Goal: Task Accomplishment & Management: Manage account settings

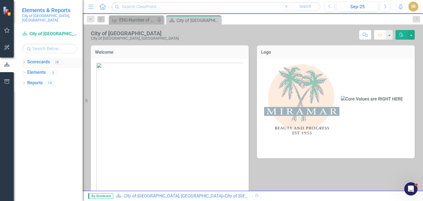
click at [43, 59] on link "Scorecards" at bounding box center [38, 62] width 23 height 6
click at [51, 31] on link "Scorecard City of [GEOGRAPHIC_DATA], [GEOGRAPHIC_DATA]" at bounding box center [49, 34] width 55 height 6
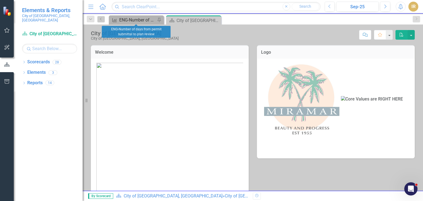
click at [139, 21] on div "ENG-Number of days from permit submittal to plan review" at bounding box center [137, 20] width 36 height 7
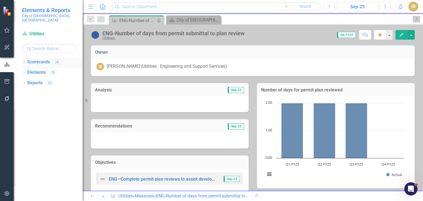
click at [41, 59] on link "Scorecards" at bounding box center [38, 62] width 23 height 6
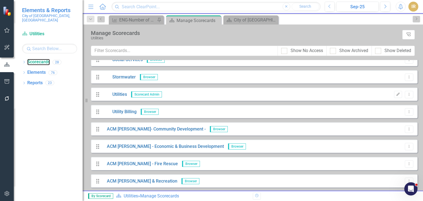
scroll to position [303, 0]
click at [120, 93] on link "Utilities" at bounding box center [115, 94] width 24 height 6
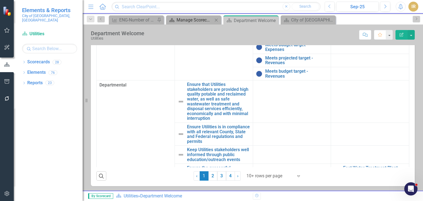
click at [194, 17] on div "Manage Scorecards" at bounding box center [195, 20] width 36 height 7
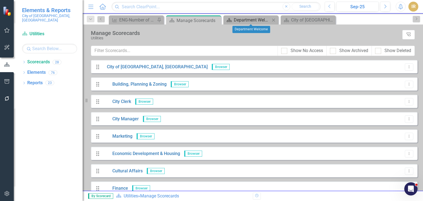
click at [246, 19] on div "Department Welcome" at bounding box center [252, 20] width 36 height 7
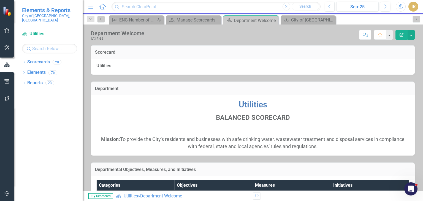
click at [134, 195] on link "Utilities" at bounding box center [131, 196] width 14 height 5
click at [107, 195] on span "By Scorecard" at bounding box center [100, 197] width 25 height 6
click at [144, 17] on div "ENG-Number of days from permit submittal to plan review" at bounding box center [137, 20] width 36 height 7
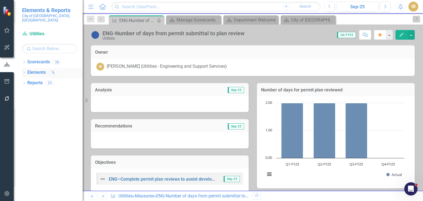
click at [39, 69] on link "Elements" at bounding box center [36, 72] width 18 height 6
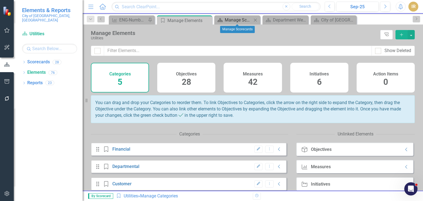
click at [237, 17] on div "Manage Scorecards" at bounding box center [238, 20] width 27 height 7
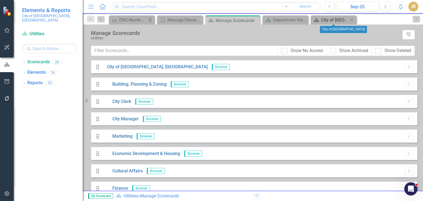
click at [323, 20] on div "City of [GEOGRAPHIC_DATA]" at bounding box center [334, 20] width 27 height 7
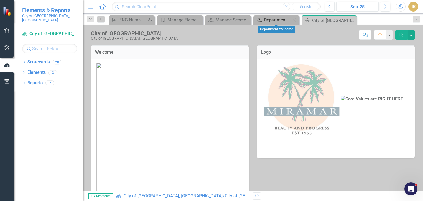
click at [272, 17] on div "Department Welcome" at bounding box center [277, 20] width 27 height 7
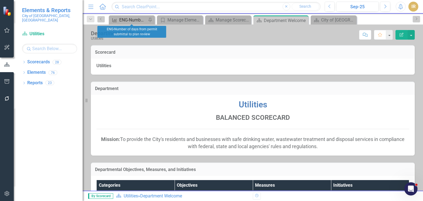
click at [138, 17] on div "ENG-Number of days from permit submittal to plan review" at bounding box center [132, 20] width 27 height 7
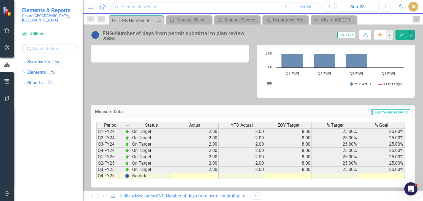
scroll to position [205, 0]
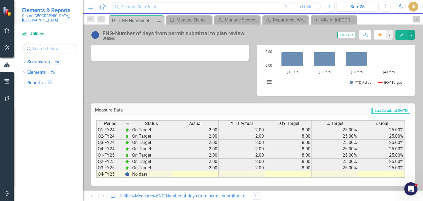
click at [103, 197] on icon at bounding box center [102, 196] width 3 height 3
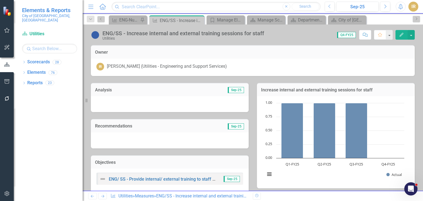
click at [91, 196] on icon at bounding box center [92, 196] width 3 height 3
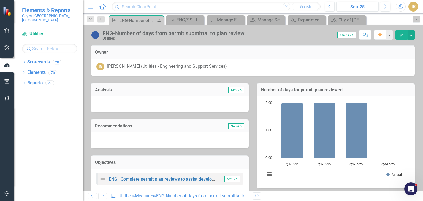
click at [92, 195] on icon "Previous" at bounding box center [92, 197] width 5 height 4
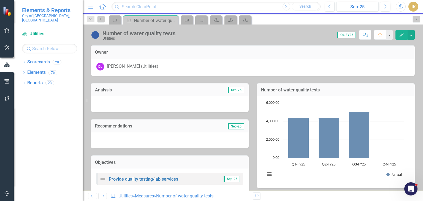
click at [103, 197] on icon "Next" at bounding box center [102, 197] width 5 height 4
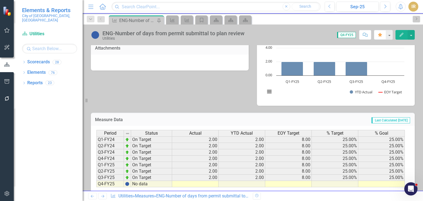
scroll to position [205, 0]
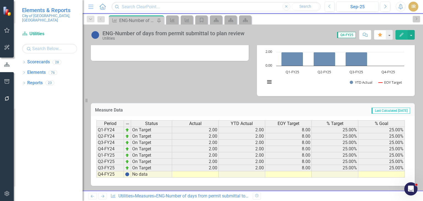
click at [195, 174] on td at bounding box center [195, 174] width 47 height 6
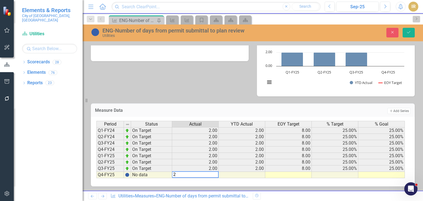
type textarea "2"
click at [276, 175] on td at bounding box center [288, 175] width 47 height 6
type textarea "8"
click at [379, 175] on td at bounding box center [382, 175] width 47 height 6
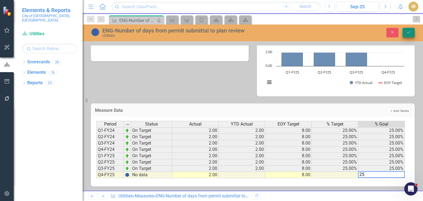
type textarea "25"
click at [410, 30] on button "Save" at bounding box center [409, 33] width 12 height 10
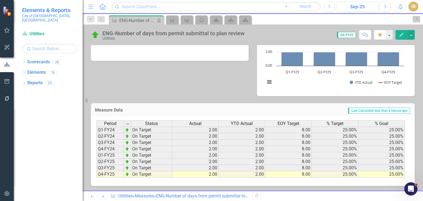
click at [104, 195] on icon "Next" at bounding box center [102, 197] width 5 height 4
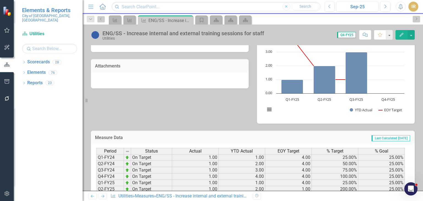
scroll to position [205, 0]
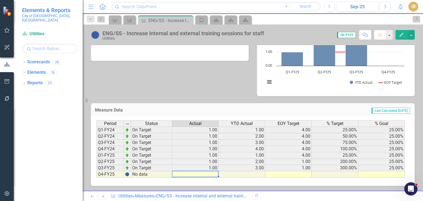
click at [209, 173] on td at bounding box center [195, 174] width 47 height 6
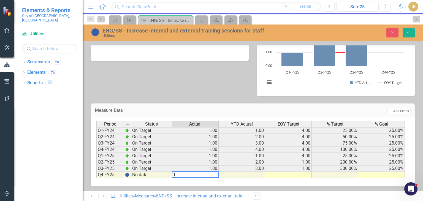
type textarea "1"
click at [299, 174] on td at bounding box center [288, 175] width 47 height 6
type textarea "1"
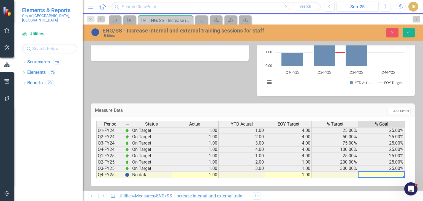
click at [375, 174] on td at bounding box center [382, 175] width 47 height 6
type textarea "25"
click at [408, 31] on icon "Save" at bounding box center [409, 32] width 5 height 4
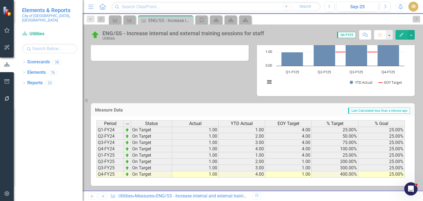
click at [101, 195] on icon "Next" at bounding box center [102, 197] width 5 height 4
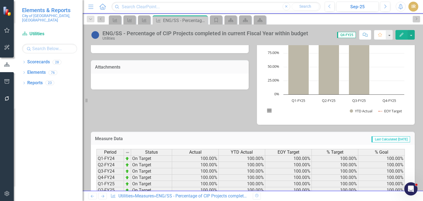
scroll to position [205, 0]
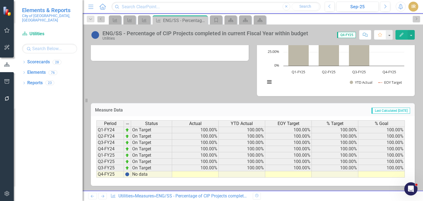
click at [196, 173] on td at bounding box center [195, 174] width 47 height 6
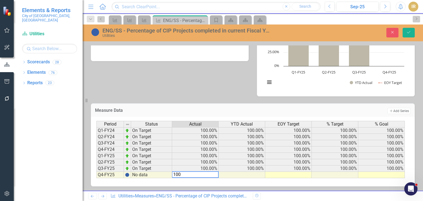
type textarea "100"
click at [287, 173] on td at bounding box center [288, 175] width 47 height 6
type textarea "100"
click at [371, 174] on td at bounding box center [382, 175] width 47 height 6
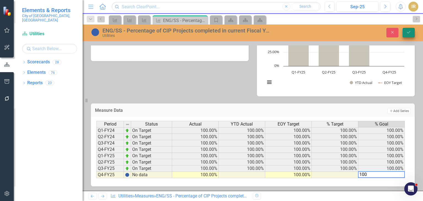
type textarea "100"
click at [409, 33] on icon "Save" at bounding box center [409, 32] width 5 height 4
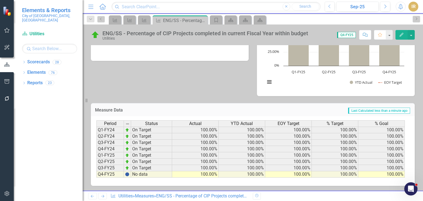
click at [103, 195] on icon "Next" at bounding box center [102, 197] width 5 height 4
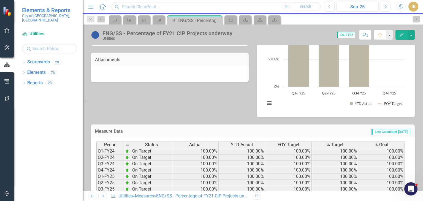
scroll to position [205, 0]
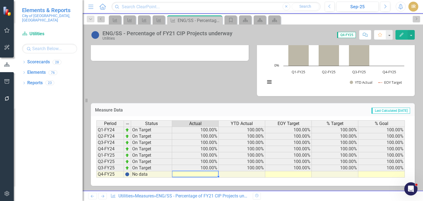
click at [207, 175] on td at bounding box center [195, 174] width 47 height 6
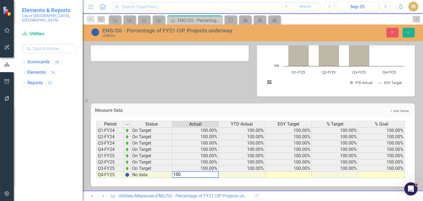
type textarea "100"
click at [273, 173] on td at bounding box center [288, 175] width 47 height 6
type textarea "100"
click at [378, 174] on td at bounding box center [382, 175] width 47 height 6
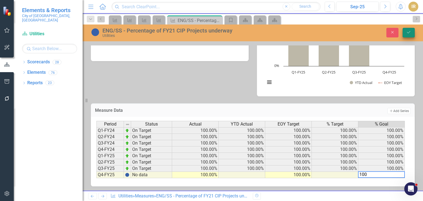
type textarea "100"
click at [412, 29] on button "Save" at bounding box center [409, 33] width 12 height 10
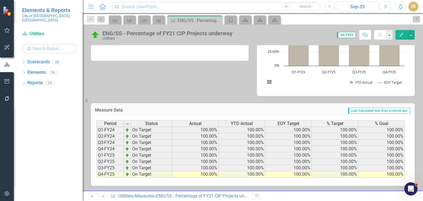
click at [102, 194] on link "Next" at bounding box center [102, 196] width 9 height 7
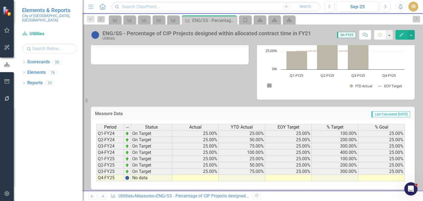
scroll to position [205, 0]
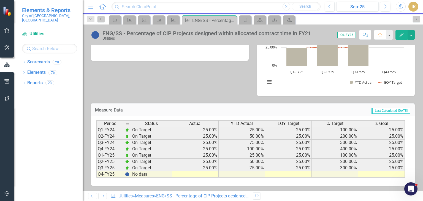
click at [195, 172] on td at bounding box center [195, 174] width 47 height 6
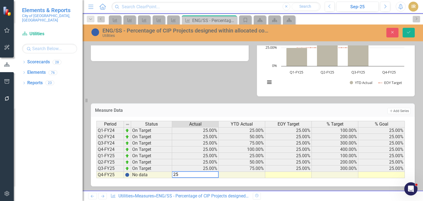
type textarea "25"
click at [294, 173] on td at bounding box center [288, 175] width 47 height 6
type textarea "25"
click at [394, 173] on td at bounding box center [382, 175] width 47 height 6
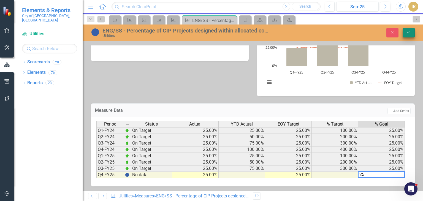
type textarea "25"
click at [408, 31] on icon "Save" at bounding box center [409, 32] width 5 height 4
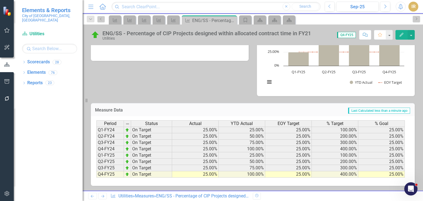
click at [103, 195] on icon "Next" at bounding box center [102, 197] width 5 height 4
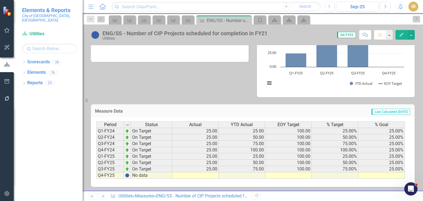
scroll to position [205, 0]
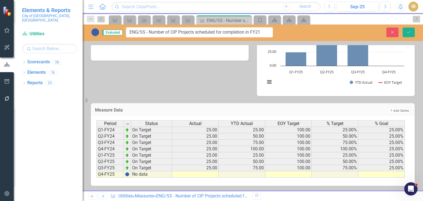
drag, startPoint x: 264, startPoint y: 33, endPoint x: 279, endPoint y: 31, distance: 15.0
click at [210, 173] on td at bounding box center [195, 174] width 47 height 6
type textarea "25"
click at [291, 173] on td at bounding box center [288, 174] width 47 height 6
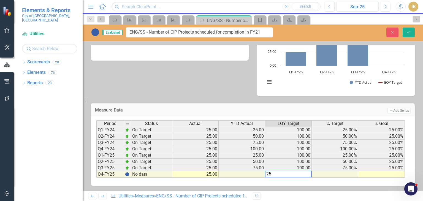
type textarea "25"
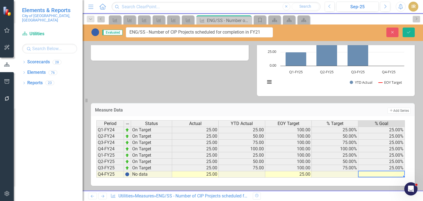
click at [388, 173] on td at bounding box center [382, 174] width 47 height 6
type textarea "25"
click at [408, 31] on icon "Save" at bounding box center [409, 32] width 5 height 4
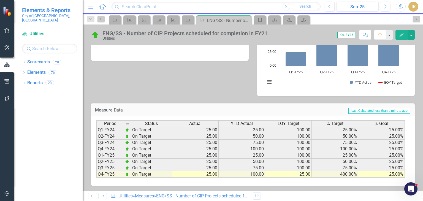
click at [104, 197] on icon "Next" at bounding box center [102, 197] width 5 height 4
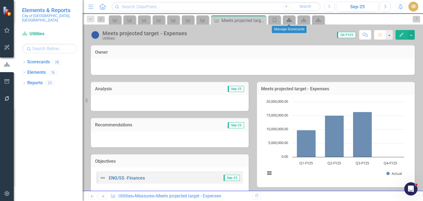
click at [288, 20] on icon at bounding box center [289, 20] width 5 height 4
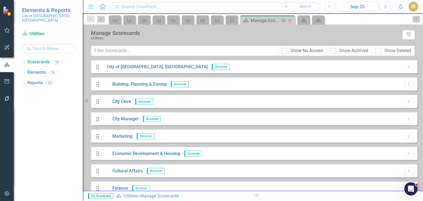
click at [265, 17] on div "Manage Scorecards" at bounding box center [265, 20] width 29 height 7
click at [261, 20] on div "Manage Scorecards" at bounding box center [265, 20] width 29 height 7
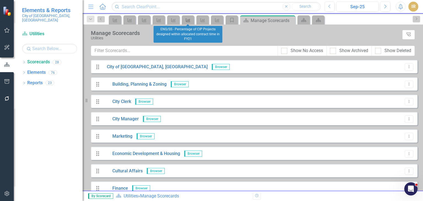
click at [191, 20] on link "Measure" at bounding box center [188, 20] width 10 height 7
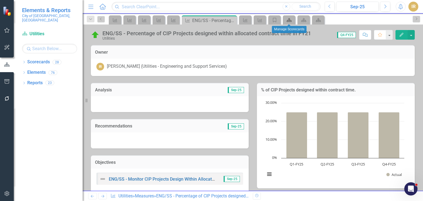
click at [288, 18] on icon "Scorecard" at bounding box center [290, 20] width 6 height 4
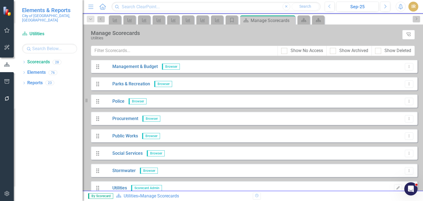
scroll to position [248, 0]
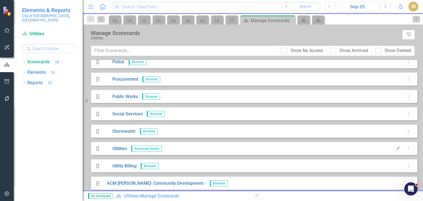
click at [141, 149] on span "Scorecard Admin" at bounding box center [146, 149] width 31 height 6
click at [125, 148] on link "Utilities" at bounding box center [115, 149] width 24 height 6
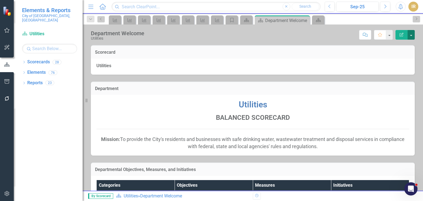
click at [409, 32] on button "button" at bounding box center [411, 35] width 7 height 10
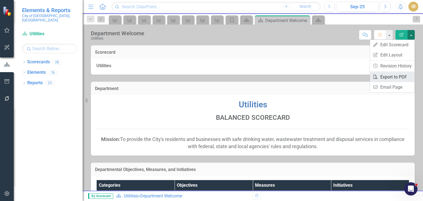
click at [384, 77] on link "PDF Export to PDF" at bounding box center [392, 77] width 45 height 10
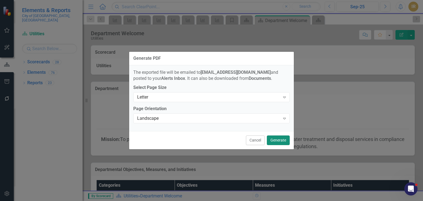
click at [283, 140] on button "Generate" at bounding box center [278, 141] width 23 height 10
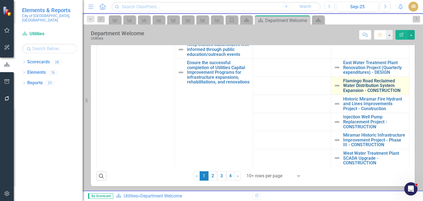
scroll to position [81, 0]
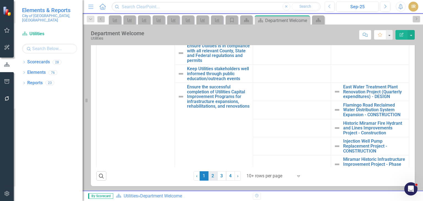
click at [209, 176] on link "2" at bounding box center [213, 175] width 9 height 9
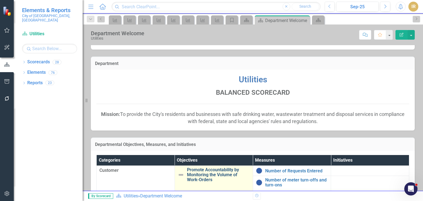
scroll to position [164, 0]
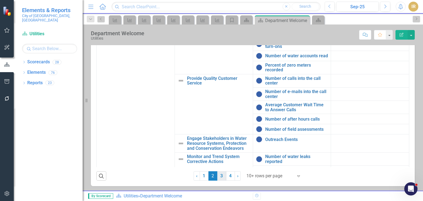
click at [219, 175] on link "3" at bounding box center [222, 175] width 9 height 9
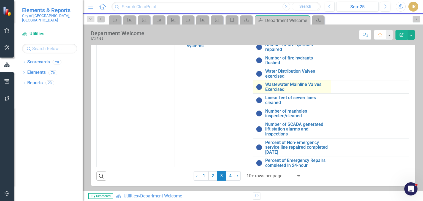
scroll to position [100, 0]
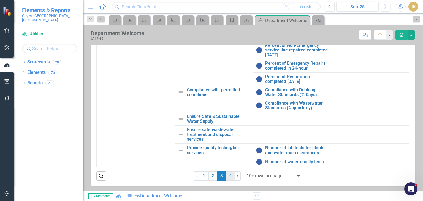
click at [229, 175] on link "4" at bounding box center [230, 175] width 9 height 9
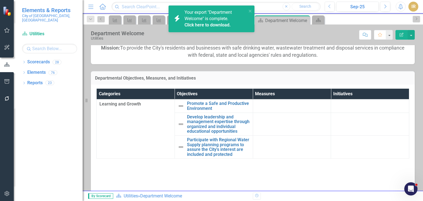
scroll to position [137, 0]
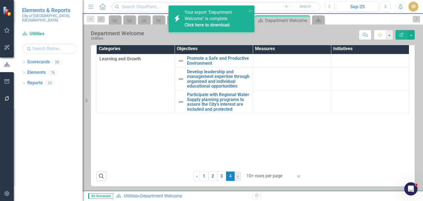
click at [235, 176] on link "› Next" at bounding box center [238, 176] width 6 height 9
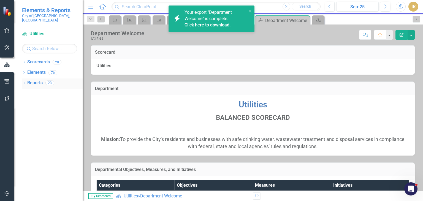
click at [33, 80] on link "Reports" at bounding box center [34, 83] width 15 height 6
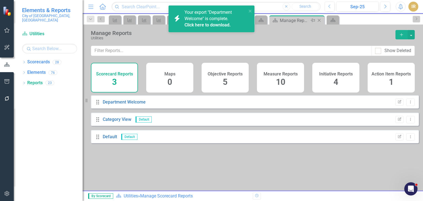
click at [300, 18] on div "Manage Reports" at bounding box center [294, 20] width 29 height 7
click at [298, 21] on div "Manage Reports" at bounding box center [294, 20] width 29 height 7
click at [250, 10] on icon "close" at bounding box center [250, 11] width 3 height 3
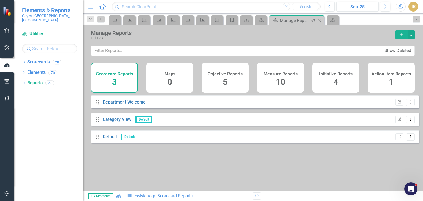
click at [286, 20] on div "Manage Reports" at bounding box center [294, 20] width 29 height 7
click at [335, 20] on icon at bounding box center [333, 20] width 5 height 4
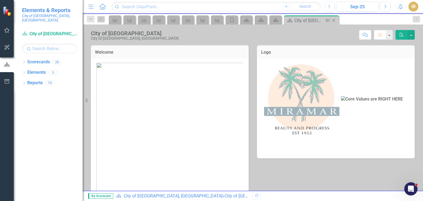
click at [310, 20] on div "City of [GEOGRAPHIC_DATA]" at bounding box center [309, 20] width 29 height 7
click at [278, 18] on icon "Scorecard" at bounding box center [276, 20] width 6 height 4
click at [287, 18] on icon "Scorecard" at bounding box center [290, 20] width 6 height 4
click at [289, 18] on icon "Scorecard" at bounding box center [290, 20] width 6 height 4
click at [34, 83] on div "Reports" at bounding box center [34, 83] width 15 height 9
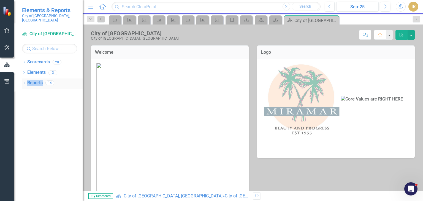
click at [34, 83] on div "Reports" at bounding box center [34, 83] width 15 height 9
click at [36, 80] on link "Reports" at bounding box center [34, 83] width 15 height 6
click at [7, 30] on icon "button" at bounding box center [7, 30] width 6 height 4
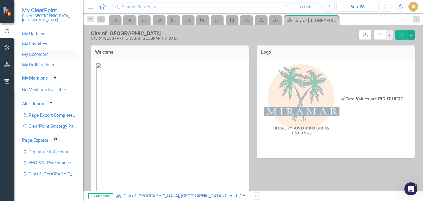
click at [46, 52] on link "My Scorecard" at bounding box center [49, 55] width 55 height 6
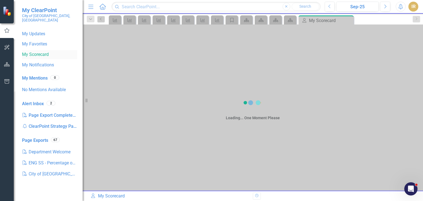
click at [46, 52] on link "My Scorecard" at bounding box center [49, 55] width 55 height 6
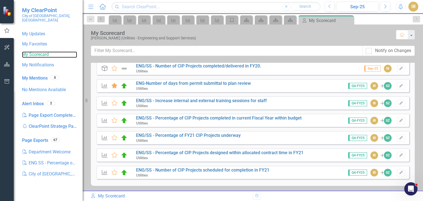
scroll to position [85, 0]
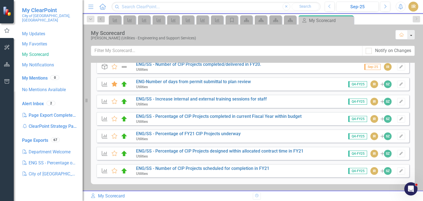
click at [410, 34] on button "button" at bounding box center [411, 34] width 7 height 9
click at [341, 37] on div "[PERSON_NAME] (Utilities - Engineering and Support Services)" at bounding box center [241, 38] width 300 height 4
click at [415, 7] on div "IR" at bounding box center [414, 7] width 10 height 10
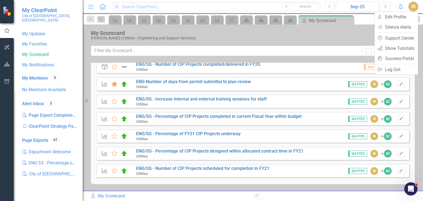
click at [337, 35] on div "My Scorecard" at bounding box center [241, 33] width 300 height 6
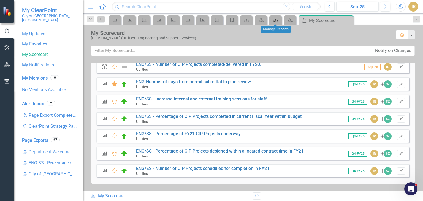
click at [274, 19] on icon "Scorecard" at bounding box center [276, 20] width 6 height 4
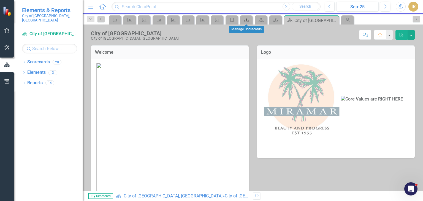
click at [244, 18] on icon "Scorecard" at bounding box center [247, 20] width 6 height 4
click at [230, 18] on icon "Category" at bounding box center [232, 20] width 6 height 4
click at [302, 19] on div "City of [GEOGRAPHIC_DATA]" at bounding box center [309, 20] width 29 height 7
click at [347, 19] on icon "My Scorecard" at bounding box center [348, 20] width 6 height 4
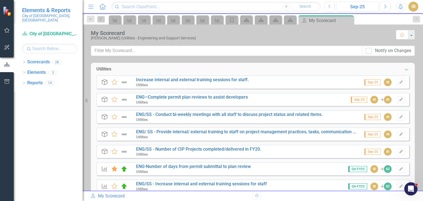
scroll to position [85, 0]
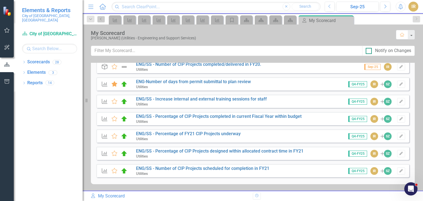
click at [396, 49] on div "Notify on Changes" at bounding box center [393, 51] width 36 height 6
click at [370, 49] on input "Notify on Changes" at bounding box center [368, 50] width 4 height 4
click at [396, 49] on div "Notify on Changes" at bounding box center [393, 51] width 36 height 6
click at [370, 49] on input "Notify on Changes" at bounding box center [368, 50] width 4 height 4
click at [396, 49] on div "Notify on Changes" at bounding box center [393, 51] width 36 height 6
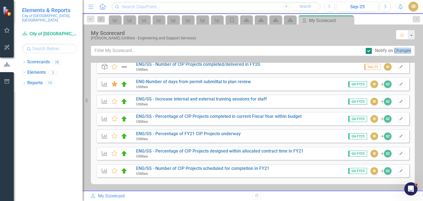
click at [370, 49] on input "Notify on Changes" at bounding box center [368, 50] width 4 height 4
checkbox input "true"
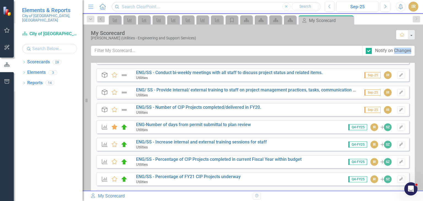
scroll to position [0, 0]
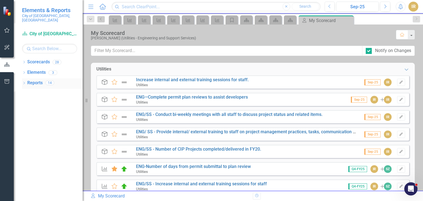
click at [37, 80] on link "Reports" at bounding box center [34, 83] width 15 height 6
click at [39, 69] on link "Elements" at bounding box center [36, 72] width 18 height 6
click at [45, 59] on link "Scorecards" at bounding box center [38, 62] width 23 height 6
click at [49, 31] on link "Scorecard City of [GEOGRAPHIC_DATA], [GEOGRAPHIC_DATA]" at bounding box center [49, 34] width 55 height 6
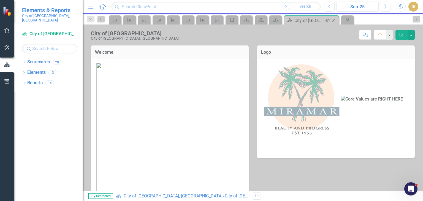
click at [290, 20] on icon at bounding box center [290, 20] width 5 height 4
click at [275, 21] on icon "Scorecard" at bounding box center [276, 20] width 6 height 4
click at [260, 18] on icon "Scorecard" at bounding box center [262, 20] width 6 height 4
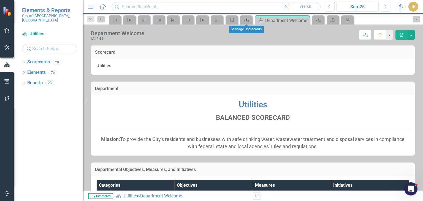
click at [243, 19] on div "Scorecard" at bounding box center [246, 20] width 8 height 7
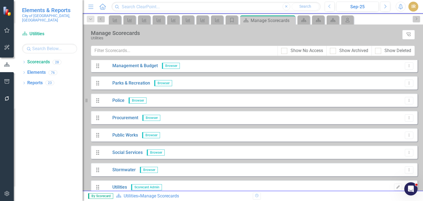
scroll to position [276, 0]
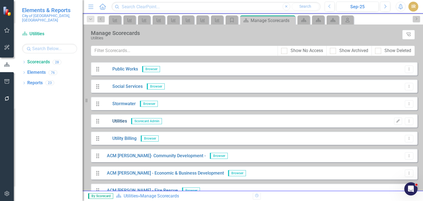
click at [124, 121] on link "Utilities" at bounding box center [115, 121] width 24 height 6
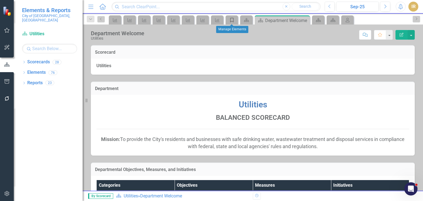
click at [232, 18] on icon at bounding box center [231, 20] width 3 height 4
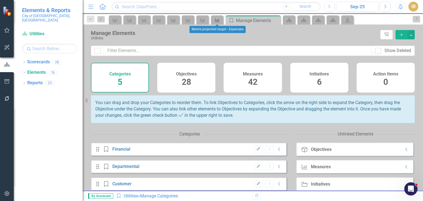
click at [217, 19] on icon "Measure" at bounding box center [218, 20] width 6 height 4
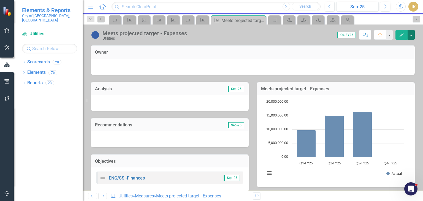
click at [412, 34] on button "button" at bounding box center [411, 35] width 7 height 10
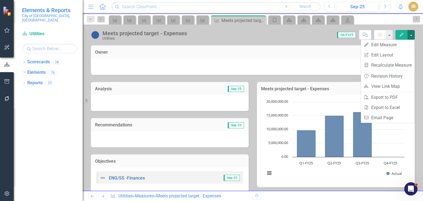
click at [237, 47] on div "Owner" at bounding box center [253, 52] width 324 height 14
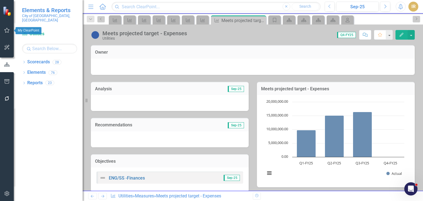
click at [7, 29] on icon "button" at bounding box center [7, 30] width 6 height 4
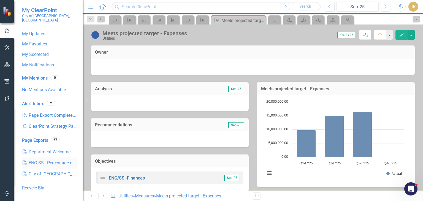
click at [61, 158] on link "PDF ENG SS - Percentage of CIP Projects designed wit" at bounding box center [49, 163] width 55 height 11
click at [48, 147] on link "PDF Department Welcome" at bounding box center [49, 152] width 55 height 11
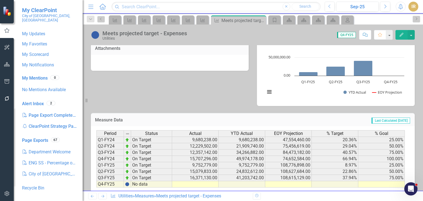
scroll to position [204, 0]
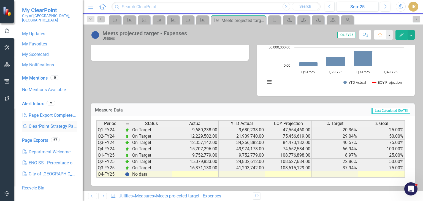
click at [55, 121] on div "Notification ClearPoint Strategy Password Reset" at bounding box center [49, 126] width 55 height 11
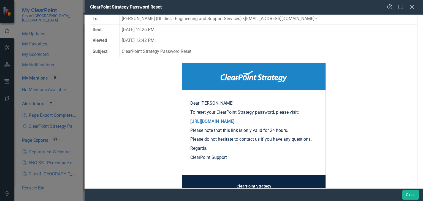
scroll to position [0, 0]
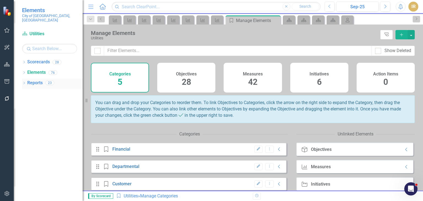
click at [39, 80] on link "Reports" at bounding box center [34, 83] width 15 height 6
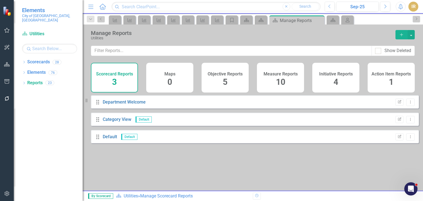
click at [288, 73] on h4 "Measure Reports" at bounding box center [281, 74] width 34 height 5
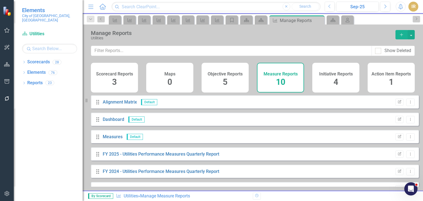
click at [342, 73] on h4 "Initiative Reports" at bounding box center [337, 74] width 34 height 5
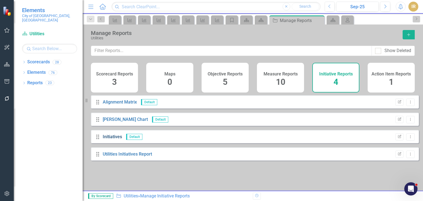
click at [115, 139] on link "Initiatives" at bounding box center [112, 136] width 19 height 5
click at [273, 72] on h4 "Measure Reports" at bounding box center [281, 74] width 34 height 5
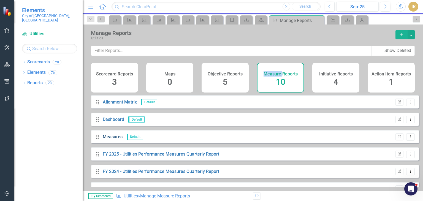
click at [114, 139] on link "Measures" at bounding box center [113, 136] width 20 height 5
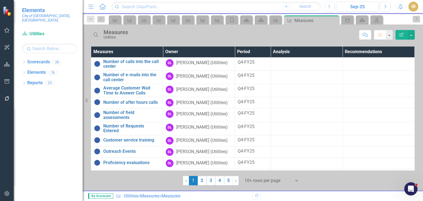
scroll to position [11, 0]
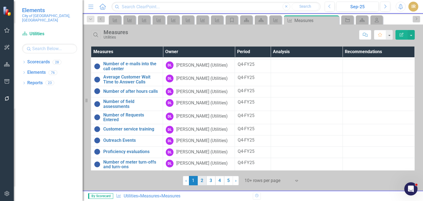
click at [201, 179] on link "2" at bounding box center [202, 180] width 9 height 9
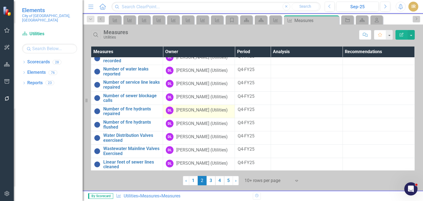
scroll to position [0, 0]
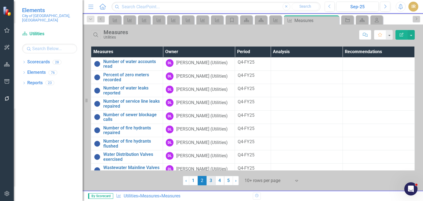
click at [210, 181] on link "3" at bounding box center [211, 180] width 9 height 9
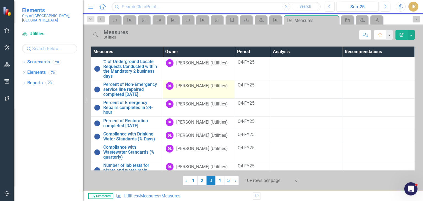
scroll to position [53, 0]
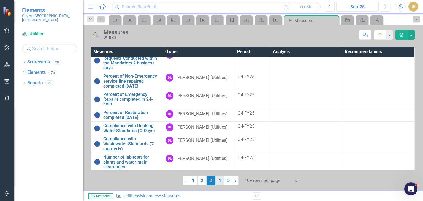
click at [219, 181] on link "4" at bounding box center [220, 180] width 9 height 9
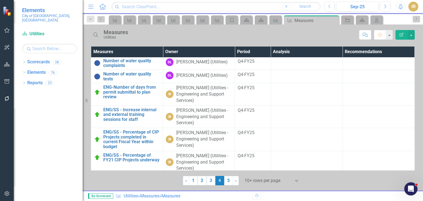
scroll to position [0, 0]
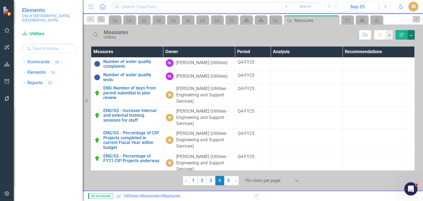
click at [409, 34] on button "button" at bounding box center [411, 35] width 7 height 10
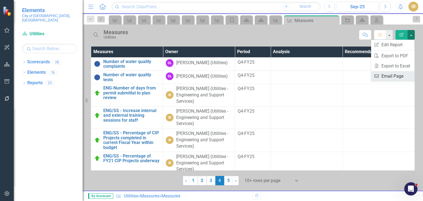
click at [385, 76] on link "Email Email Page" at bounding box center [393, 76] width 44 height 10
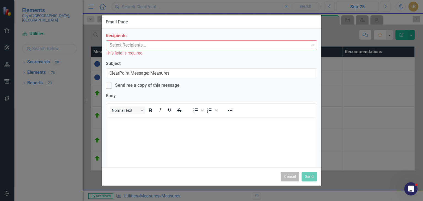
click at [294, 177] on button "Cancel" at bounding box center [290, 177] width 19 height 10
click at [294, 177] on div "10+ rows per page" at bounding box center [268, 181] width 52 height 10
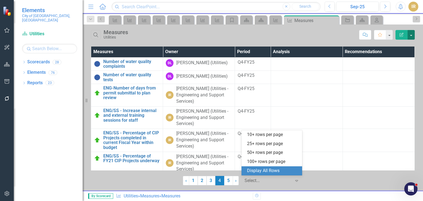
click at [411, 34] on button "button" at bounding box center [411, 35] width 7 height 10
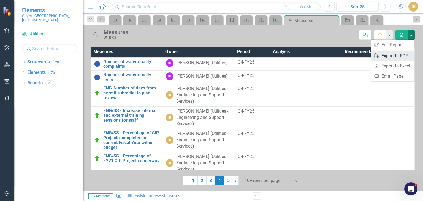
click at [395, 54] on link "PDF Export to PDF" at bounding box center [393, 56] width 44 height 10
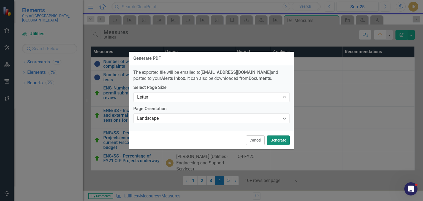
click at [280, 138] on button "Generate" at bounding box center [278, 141] width 23 height 10
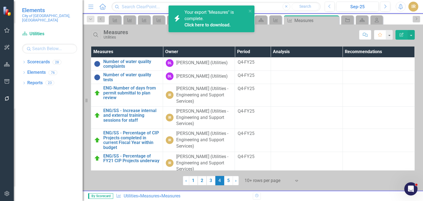
click at [204, 14] on span "Your export "Measures" is complete. Click here to download." at bounding box center [215, 19] width 61 height 19
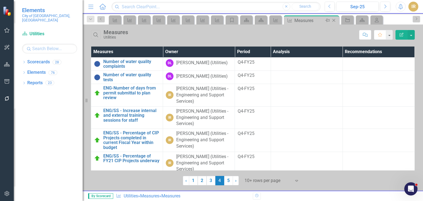
click at [312, 18] on div "Measures" at bounding box center [309, 20] width 29 height 7
click at [309, 21] on div "Measures" at bounding box center [309, 20] width 29 height 7
click at [376, 18] on icon at bounding box center [377, 20] width 4 height 4
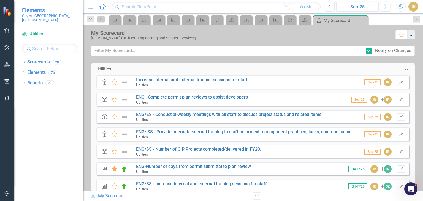
click at [412, 34] on button "button" at bounding box center [411, 34] width 7 height 9
click at [348, 36] on div "My Scorecard" at bounding box center [241, 33] width 300 height 6
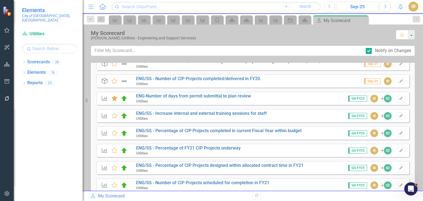
scroll to position [85, 0]
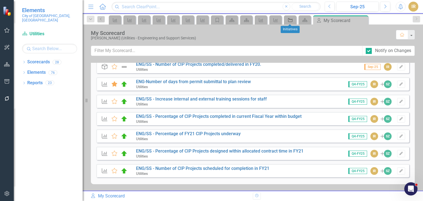
click at [293, 17] on div "Initiative" at bounding box center [290, 20] width 8 height 7
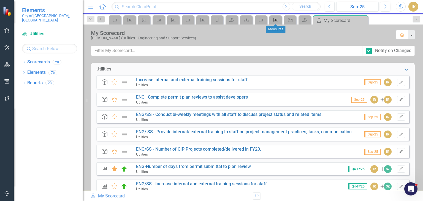
click at [272, 18] on div "Measure" at bounding box center [275, 20] width 8 height 7
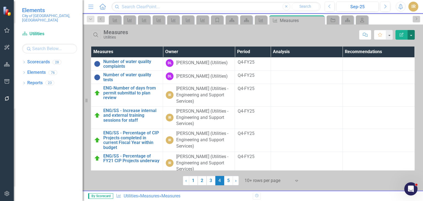
click at [413, 33] on button "button" at bounding box center [411, 35] width 7 height 10
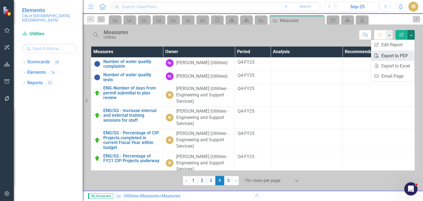
click at [397, 55] on link "PDF Export to PDF" at bounding box center [393, 56] width 44 height 10
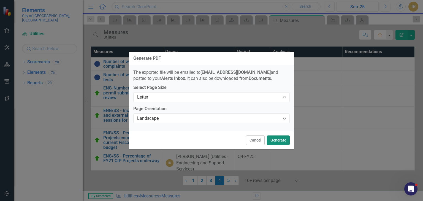
click at [282, 141] on button "Generate" at bounding box center [278, 141] width 23 height 10
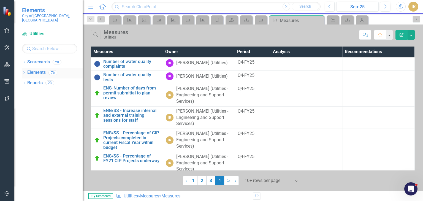
click at [39, 69] on link "Elements" at bounding box center [36, 72] width 18 height 6
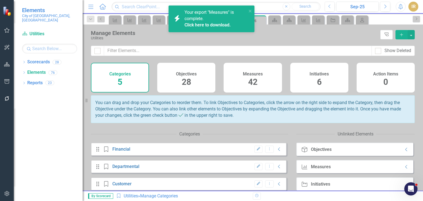
click at [251, 72] on h4 "Measures" at bounding box center [253, 74] width 20 height 5
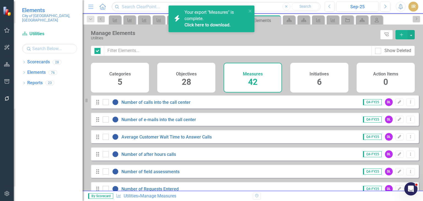
checkbox input "false"
click at [410, 33] on button "button" at bounding box center [411, 34] width 7 height 9
click at [346, 38] on div "Utilities" at bounding box center [234, 38] width 287 height 4
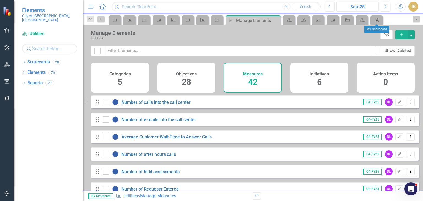
click at [376, 18] on icon "My Scorecard" at bounding box center [377, 20] width 6 height 4
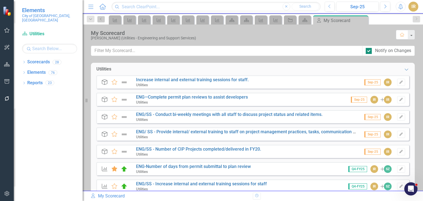
click at [386, 50] on div "Notify on Changes" at bounding box center [393, 51] width 36 height 6
click at [370, 50] on input "Notify on Changes" at bounding box center [368, 50] width 4 height 4
click at [387, 50] on div "Notify on Changes" at bounding box center [393, 51] width 36 height 6
click at [370, 50] on input "Notify on Changes" at bounding box center [368, 50] width 4 height 4
checkbox input "true"
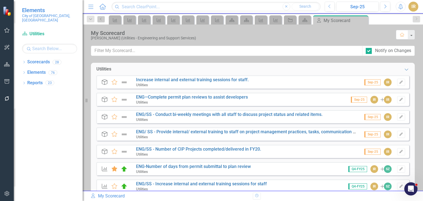
click at [265, 41] on div "My Scorecard [PERSON_NAME] (Utilities - Engineering and Support Services) Home" at bounding box center [253, 35] width 341 height 21
click at [34, 80] on link "Reports" at bounding box center [34, 83] width 15 height 6
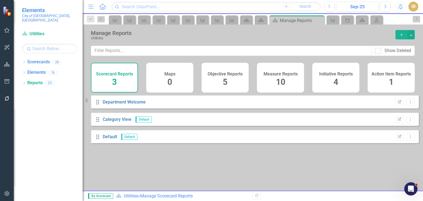
click at [285, 76] on div "10" at bounding box center [280, 82] width 9 height 12
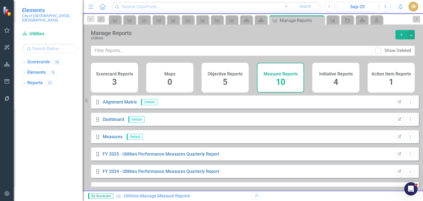
click at [332, 74] on h4 "Initiative Reports" at bounding box center [337, 74] width 34 height 5
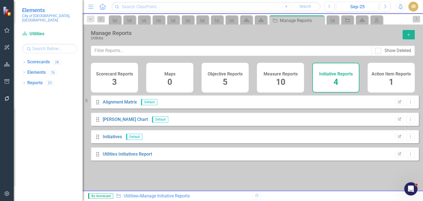
click at [225, 73] on h4 "Objective Reports" at bounding box center [225, 74] width 35 height 5
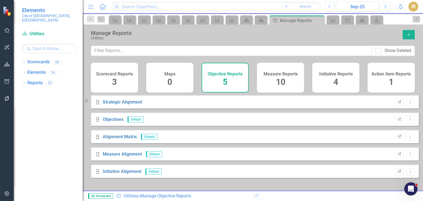
click at [120, 72] on h4 "Scorecard Reports" at bounding box center [114, 74] width 37 height 5
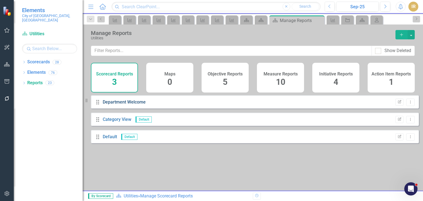
click at [140, 105] on link "Department Welcome" at bounding box center [124, 102] width 43 height 5
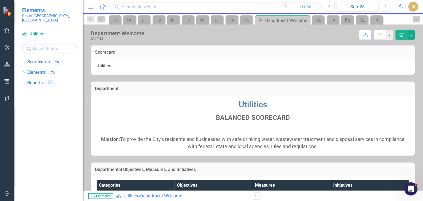
click at [101, 6] on icon "Home" at bounding box center [102, 7] width 7 height 6
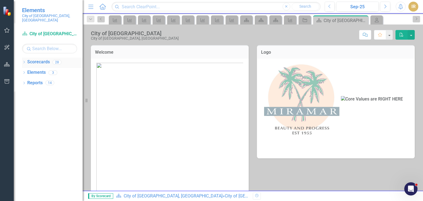
click at [35, 59] on link "Scorecards" at bounding box center [38, 62] width 23 height 6
click at [58, 31] on link "Scorecard City of [GEOGRAPHIC_DATA], [GEOGRAPHIC_DATA]" at bounding box center [49, 34] width 55 height 6
click at [47, 31] on link "Scorecard City of [GEOGRAPHIC_DATA], [GEOGRAPHIC_DATA]" at bounding box center [49, 34] width 55 height 6
click at [50, 31] on link "Scorecard City of [GEOGRAPHIC_DATA], [GEOGRAPHIC_DATA]" at bounding box center [49, 34] width 55 height 6
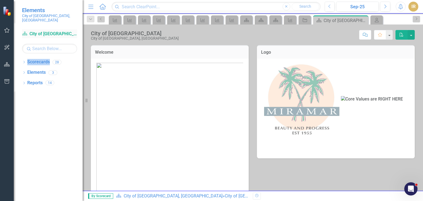
click at [50, 31] on link "Scorecard City of [GEOGRAPHIC_DATA], [GEOGRAPHIC_DATA]" at bounding box center [49, 34] width 55 height 6
click at [25, 31] on icon "Scorecard" at bounding box center [25, 33] width 6 height 4
click at [67, 31] on link "Scorecard City of [GEOGRAPHIC_DATA], [GEOGRAPHIC_DATA]" at bounding box center [49, 34] width 55 height 6
click at [42, 59] on link "Scorecards" at bounding box center [38, 62] width 23 height 6
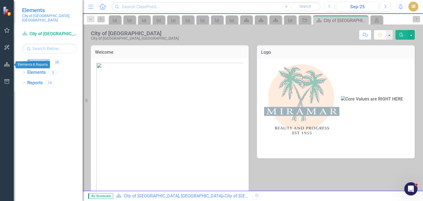
click at [8, 64] on icon "button" at bounding box center [7, 64] width 6 height 4
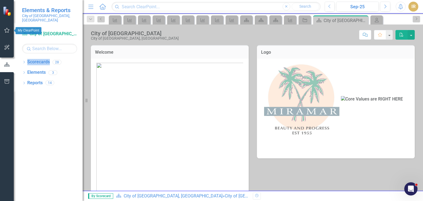
click at [7, 29] on icon "button" at bounding box center [7, 30] width 6 height 4
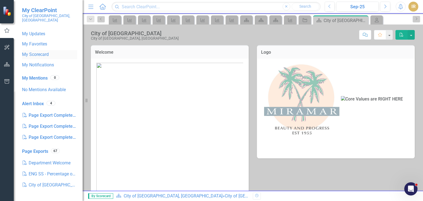
click at [42, 52] on link "My Scorecard" at bounding box center [49, 55] width 55 height 6
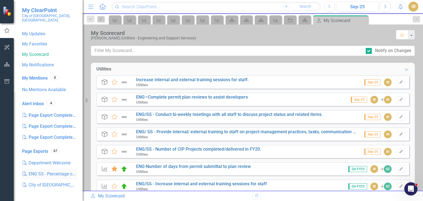
click at [66, 169] on link "PDF ENG SS - Percentage of CIP Projects designed wit" at bounding box center [49, 174] width 55 height 11
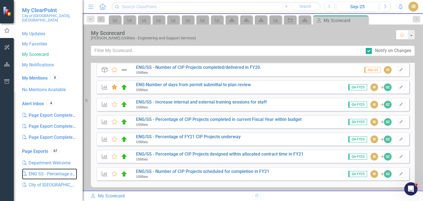
scroll to position [85, 0]
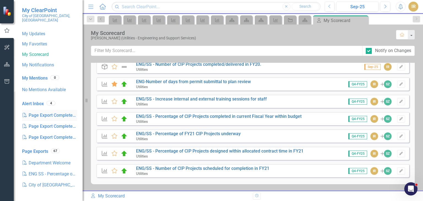
click at [63, 112] on div "PDF Page Export Completed: Measures" at bounding box center [49, 115] width 55 height 11
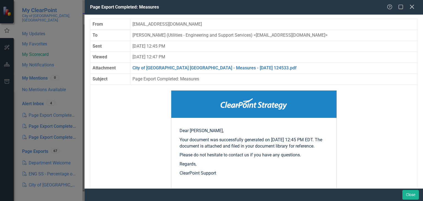
click at [412, 4] on div "Close" at bounding box center [412, 7] width 7 height 7
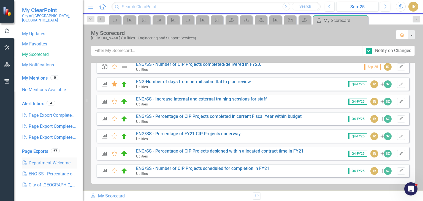
click at [53, 159] on link "PDF Department Welcome" at bounding box center [49, 163] width 55 height 11
click at [50, 169] on link "PDF ENG SS - Percentage of CIP Projects designed wit" at bounding box center [49, 174] width 55 height 11
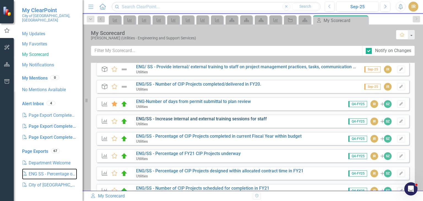
scroll to position [0, 0]
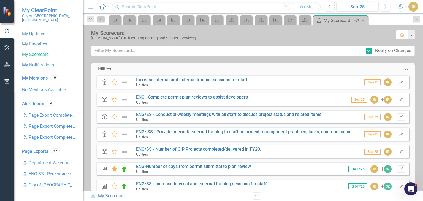
click at [334, 22] on div "My Scorecard" at bounding box center [338, 20] width 29 height 7
click at [4, 64] on icon "button" at bounding box center [7, 64] width 6 height 4
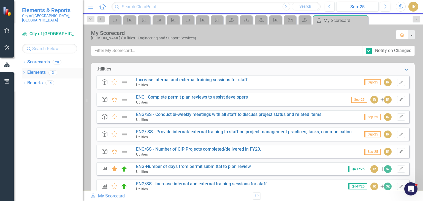
click at [42, 69] on link "Elements" at bounding box center [36, 72] width 18 height 6
click at [7, 28] on icon "button" at bounding box center [6, 30] width 5 height 5
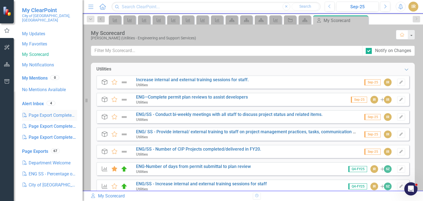
click at [40, 111] on div "PDF Page Export Completed: Measures" at bounding box center [49, 115] width 55 height 11
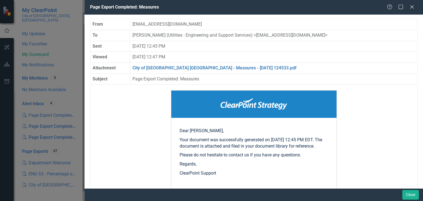
click at [416, 7] on div "Help Maximize Close" at bounding box center [402, 7] width 31 height 6
click at [411, 6] on icon at bounding box center [412, 7] width 4 height 4
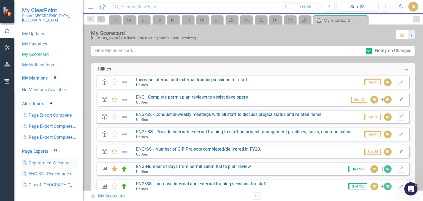
click at [52, 159] on link "PDF Department Welcome" at bounding box center [49, 163] width 55 height 11
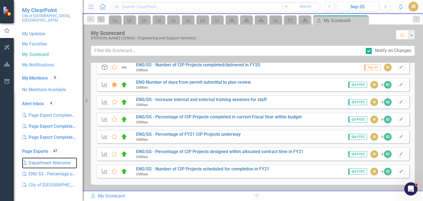
scroll to position [85, 0]
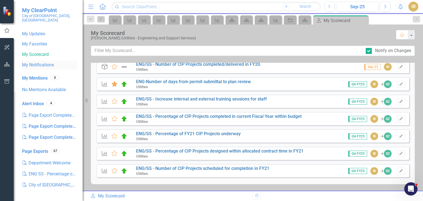
click at [38, 62] on link "My Notifications" at bounding box center [49, 65] width 55 height 6
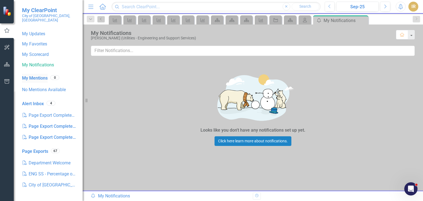
click at [33, 75] on link "My Mentions" at bounding box center [35, 78] width 26 height 6
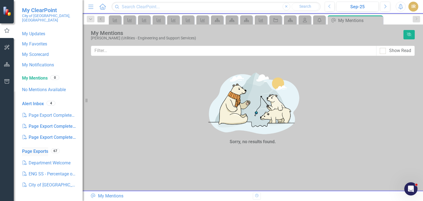
click at [29, 149] on link "Page Exports" at bounding box center [35, 152] width 26 height 6
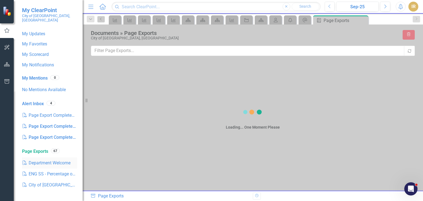
click at [42, 158] on link "PDF Department Welcome" at bounding box center [49, 163] width 55 height 11
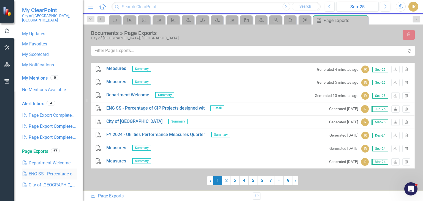
click at [41, 169] on link "PDF ENG SS - Percentage of CIP Projects designed wit" at bounding box center [49, 174] width 55 height 11
click at [56, 169] on link "PDF ENG SS - Percentage of CIP Projects designed wit" at bounding box center [49, 174] width 55 height 11
click at [49, 180] on link "PDF City of [GEOGRAPHIC_DATA]" at bounding box center [49, 185] width 55 height 11
click at [337, 18] on div "Page Exports" at bounding box center [338, 20] width 29 height 7
click at [34, 52] on link "My Scorecard" at bounding box center [49, 55] width 55 height 6
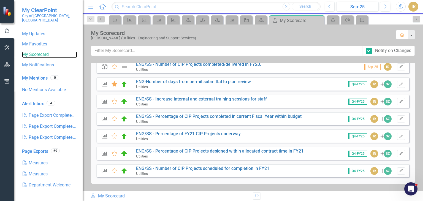
scroll to position [57, 0]
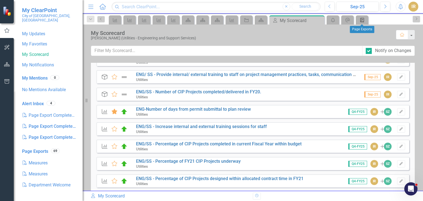
click at [363, 18] on icon "Briefing Book Template" at bounding box center [363, 20] width 6 height 4
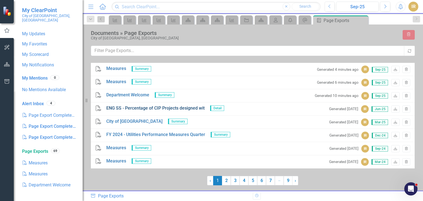
click at [187, 107] on link "ENG SS - Percentage of CIP Projects designed wit" at bounding box center [155, 108] width 98 height 6
click at [47, 158] on link "PDF Measures" at bounding box center [49, 163] width 55 height 11
click at [53, 110] on div "PDF Page Export Completed: Measures" at bounding box center [49, 115] width 55 height 11
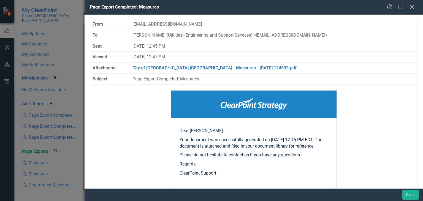
click at [410, 5] on icon "Close" at bounding box center [412, 6] width 7 height 5
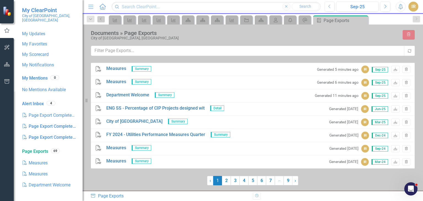
click at [99, 5] on icon "Home" at bounding box center [102, 7] width 7 height 6
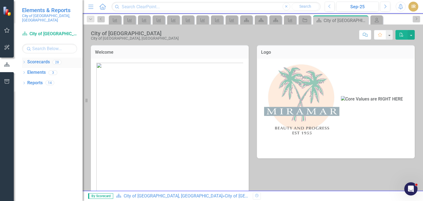
click at [41, 59] on link "Scorecards" at bounding box center [38, 62] width 23 height 6
click at [5, 30] on icon "button" at bounding box center [7, 30] width 6 height 4
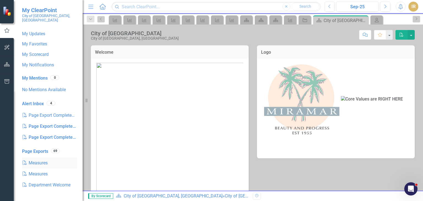
click at [46, 159] on link "PDF Measures" at bounding box center [49, 163] width 55 height 11
click at [38, 62] on link "My Notifications" at bounding box center [49, 65] width 55 height 6
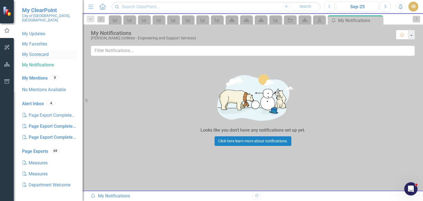
click at [39, 52] on link "My Scorecard" at bounding box center [49, 55] width 55 height 6
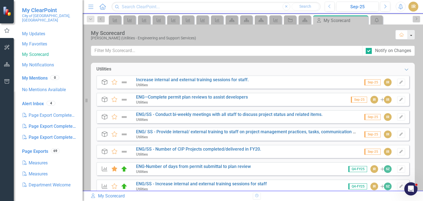
click at [412, 33] on button "button" at bounding box center [411, 34] width 7 height 9
click at [360, 36] on div "[PERSON_NAME] (Utilities - Engineering and Support Services)" at bounding box center [241, 38] width 300 height 4
click at [276, 21] on icon "Measure" at bounding box center [276, 20] width 6 height 4
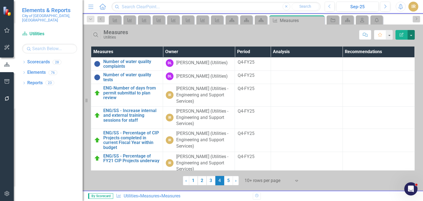
click at [411, 33] on button "button" at bounding box center [411, 35] width 7 height 10
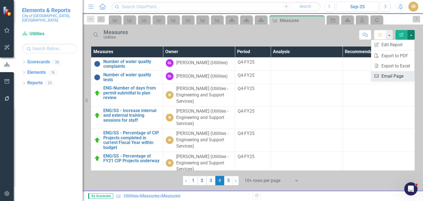
click at [387, 77] on link "Email Email Page" at bounding box center [393, 76] width 44 height 10
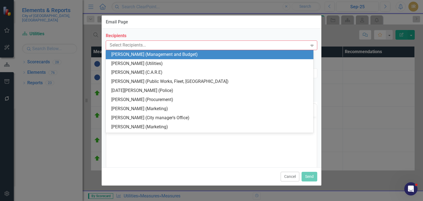
click at [138, 44] on div at bounding box center [208, 45] width 200 height 7
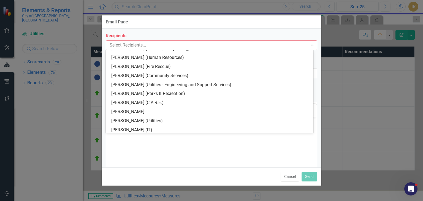
scroll to position [414, 0]
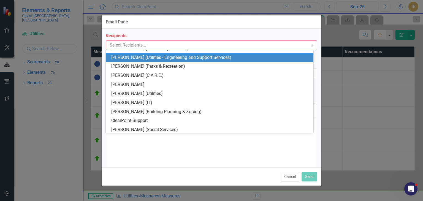
click at [144, 58] on div "[PERSON_NAME] (Utilities - Engineering and Support Services)" at bounding box center [210, 58] width 199 height 6
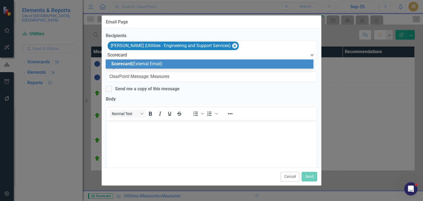
type input "Scorecard"
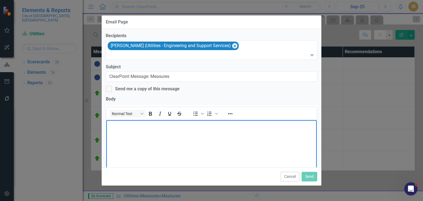
click at [156, 142] on body "Rich Text Area. Press ALT-0 for help." at bounding box center [211, 161] width 211 height 83
click at [313, 178] on button "Send" at bounding box center [310, 177] width 16 height 10
